Goal: Task Accomplishment & Management: Use online tool/utility

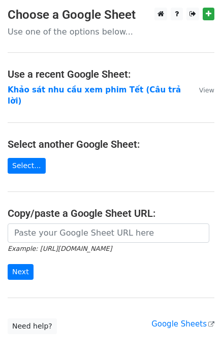
click at [129, 90] on strong "Khảo sát nhu cầu xem phim Tết (Câu trả lời)" at bounding box center [94, 95] width 173 height 21
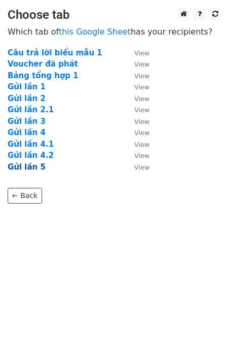
click at [21, 167] on strong "Gửi lần 5" at bounding box center [27, 166] width 38 height 9
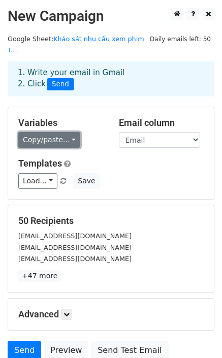
click at [70, 132] on link "Copy/paste..." at bounding box center [49, 140] width 62 height 16
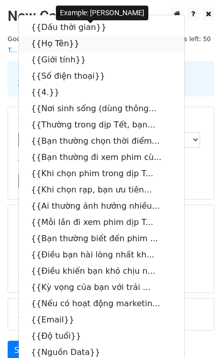
click at [54, 36] on link "{{Họ Tên}}" at bounding box center [101, 44] width 165 height 16
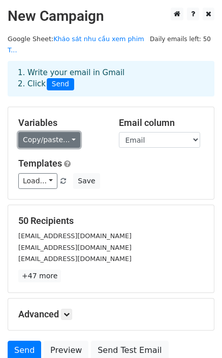
click at [53, 132] on link "Copy/paste..." at bounding box center [49, 140] width 62 height 16
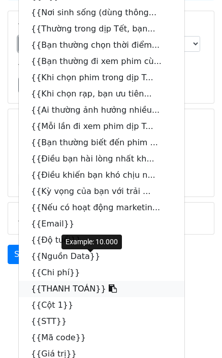
scroll to position [109, 0]
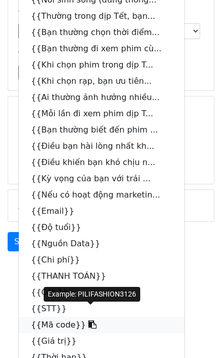
click at [61, 316] on link "{{Mã code}}" at bounding box center [101, 324] width 165 height 16
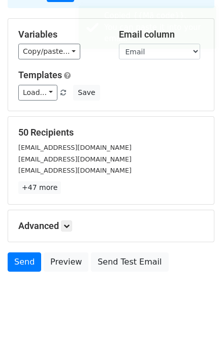
scroll to position [75, 0]
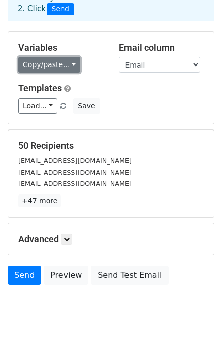
click at [51, 57] on link "Copy/paste..." at bounding box center [49, 65] width 62 height 16
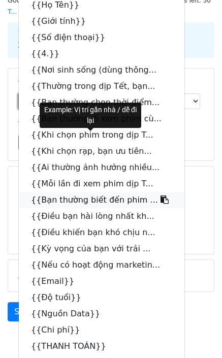
scroll to position [0, 0]
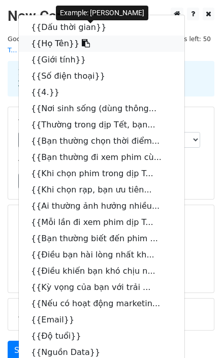
click at [38, 36] on link "{{Họ Tên}}" at bounding box center [101, 44] width 165 height 16
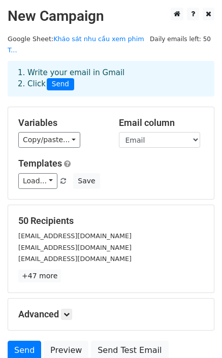
scroll to position [75, 0]
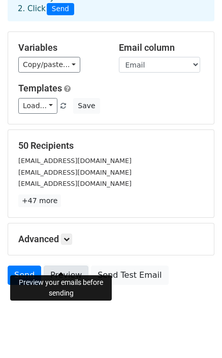
click at [63, 265] on link "Preview" at bounding box center [66, 274] width 45 height 19
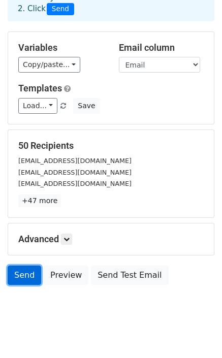
click at [28, 267] on link "Send" at bounding box center [24, 274] width 33 height 19
click at [79, 306] on body "New Campaign Daily emails left: 50 Google Sheet: Khảo sát nhu cầu xem phim T...…" at bounding box center [111, 132] width 222 height 398
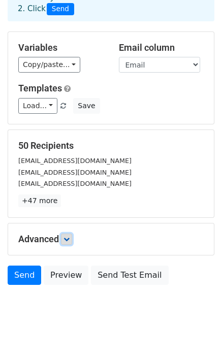
click at [67, 233] on link at bounding box center [66, 238] width 11 height 11
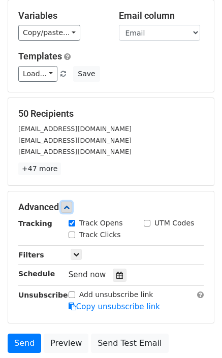
scroll to position [174, 0]
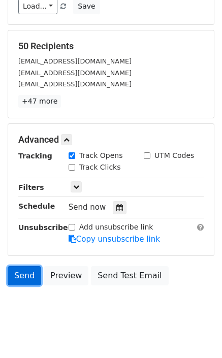
click at [23, 266] on link "Send" at bounding box center [24, 275] width 33 height 19
click at [89, 340] on html "New Campaign Daily emails left: 50 Google Sheet: Khảo sát nhu cầu xem phim T...…" at bounding box center [111, 99] width 222 height 546
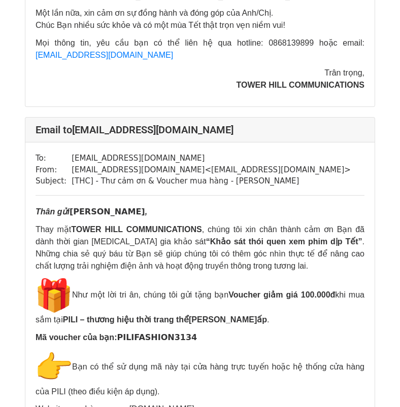
scroll to position [811, 0]
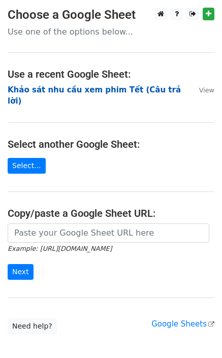
click at [64, 90] on strong "Khảo sát nhu cầu xem phim Tết (Câu trả lời)" at bounding box center [94, 95] width 173 height 21
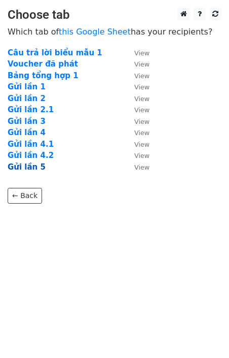
click at [30, 165] on strong "Gửi lần 5" at bounding box center [27, 166] width 38 height 9
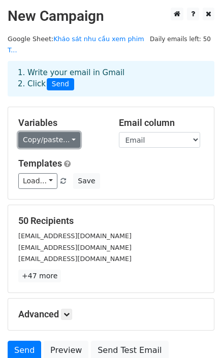
click at [59, 132] on link "Copy/paste..." at bounding box center [49, 140] width 62 height 16
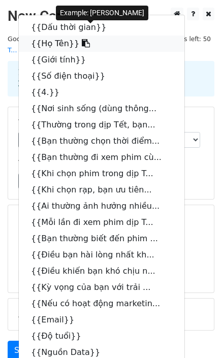
click at [30, 36] on link "{{Họ Tên}}" at bounding box center [101, 44] width 165 height 16
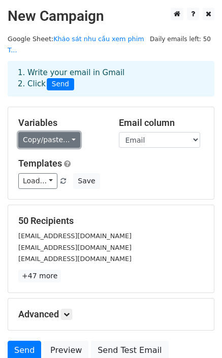
click at [49, 132] on link "Copy/paste..." at bounding box center [49, 140] width 62 height 16
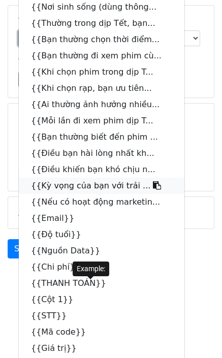
scroll to position [109, 0]
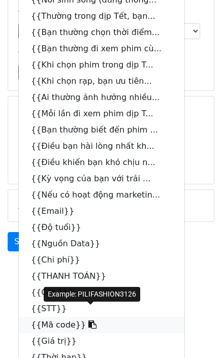
click at [53, 316] on link "{{Mã code}}" at bounding box center [101, 324] width 165 height 16
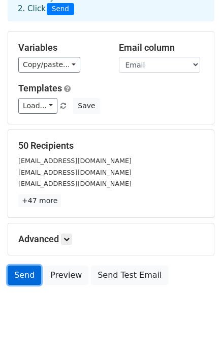
click at [23, 265] on link "Send" at bounding box center [24, 274] width 33 height 19
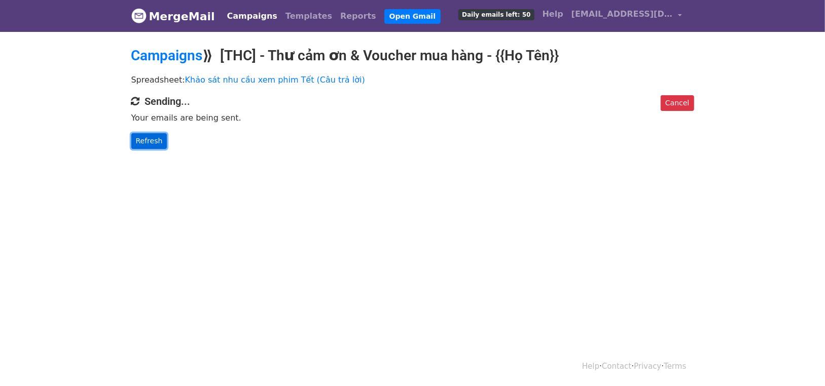
click at [147, 146] on link "Refresh" at bounding box center [149, 141] width 36 height 16
